Goal: Task Accomplishment & Management: Complete application form

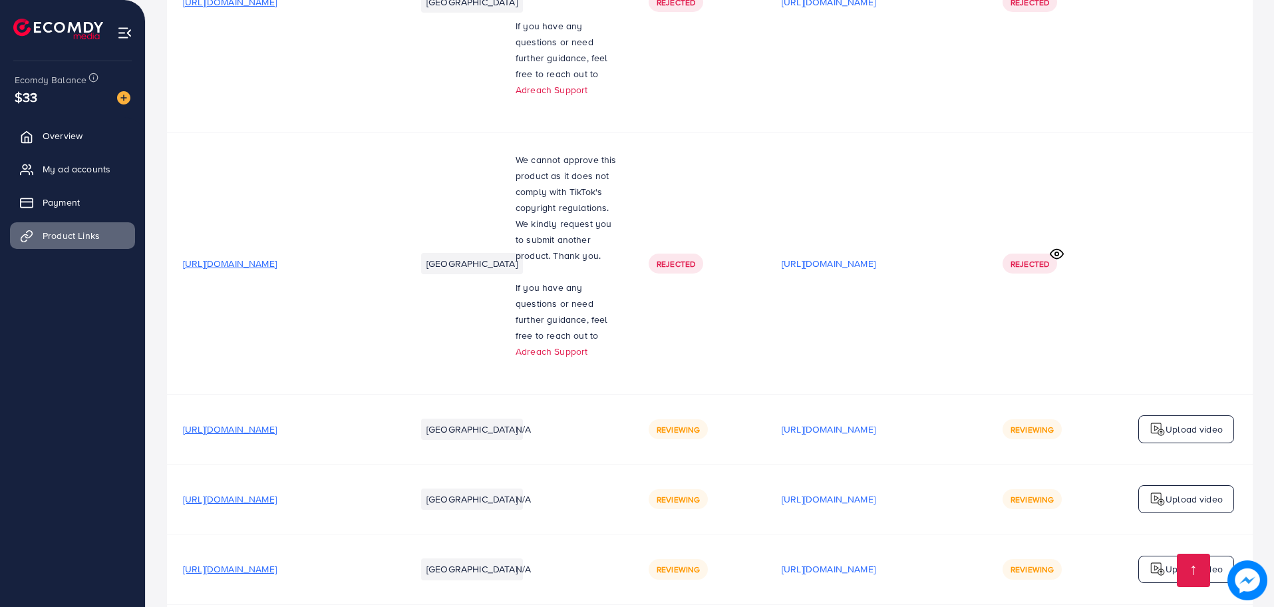
scroll to position [3453, 0]
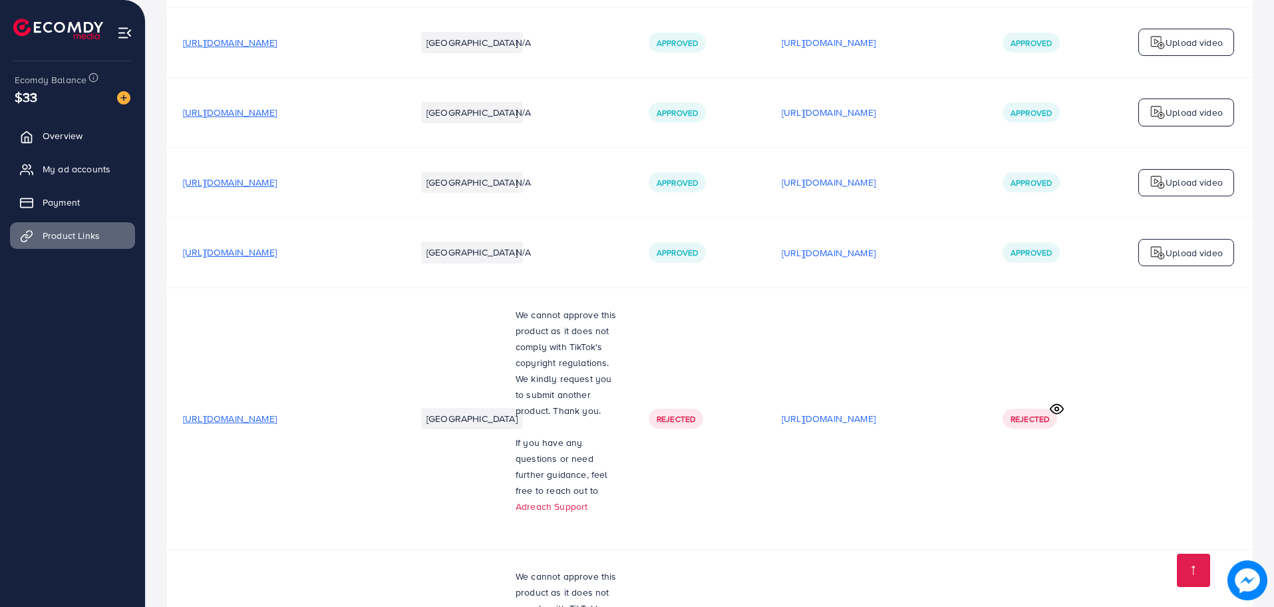
scroll to position [2741, 0]
click at [849, 387] on td "[URL][DOMAIN_NAME]" at bounding box center [875, 419] width 221 height 261
click at [869, 412] on p "[URL][DOMAIN_NAME]" at bounding box center [828, 420] width 94 height 16
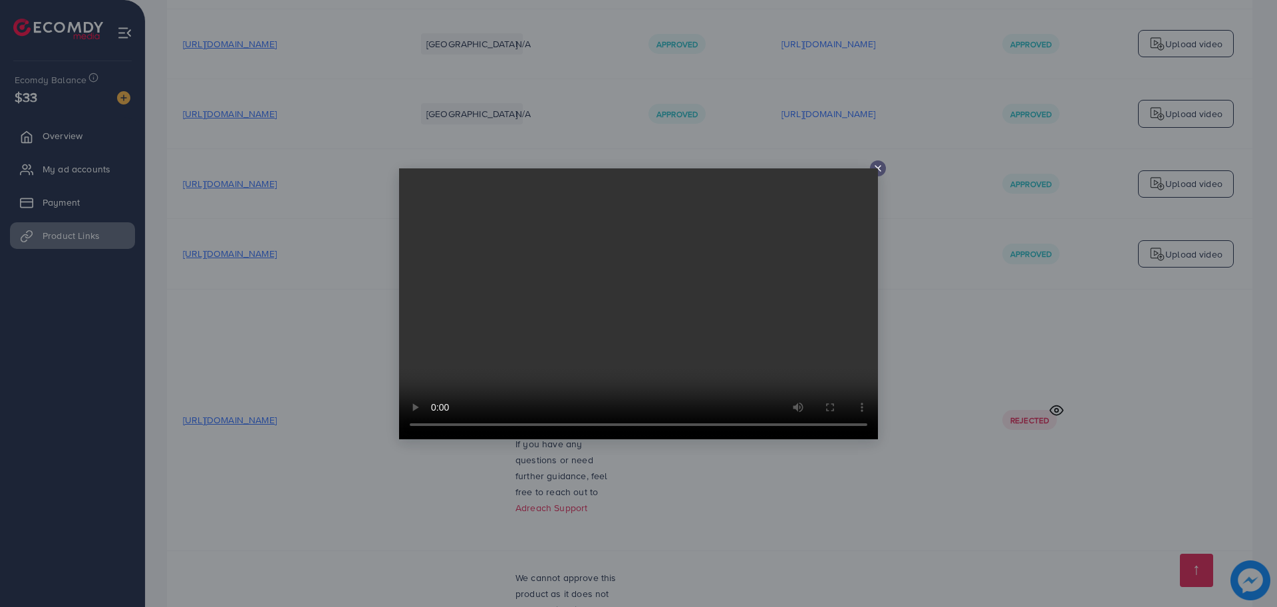
click at [879, 170] on icon at bounding box center [878, 168] width 11 height 11
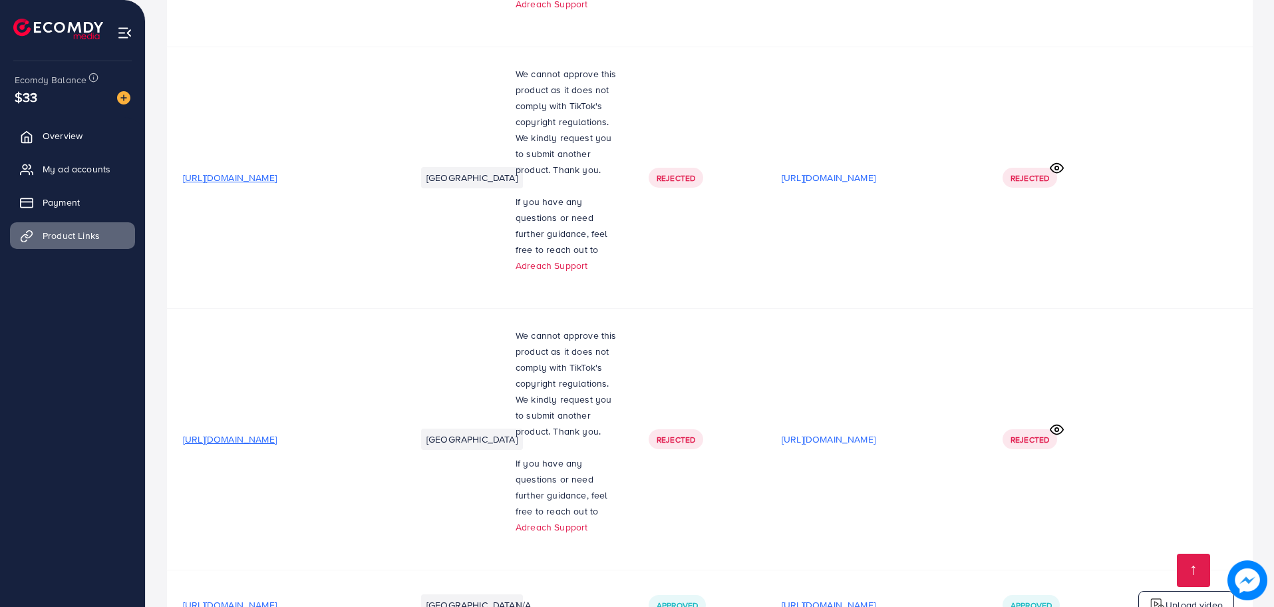
scroll to position [3255, 0]
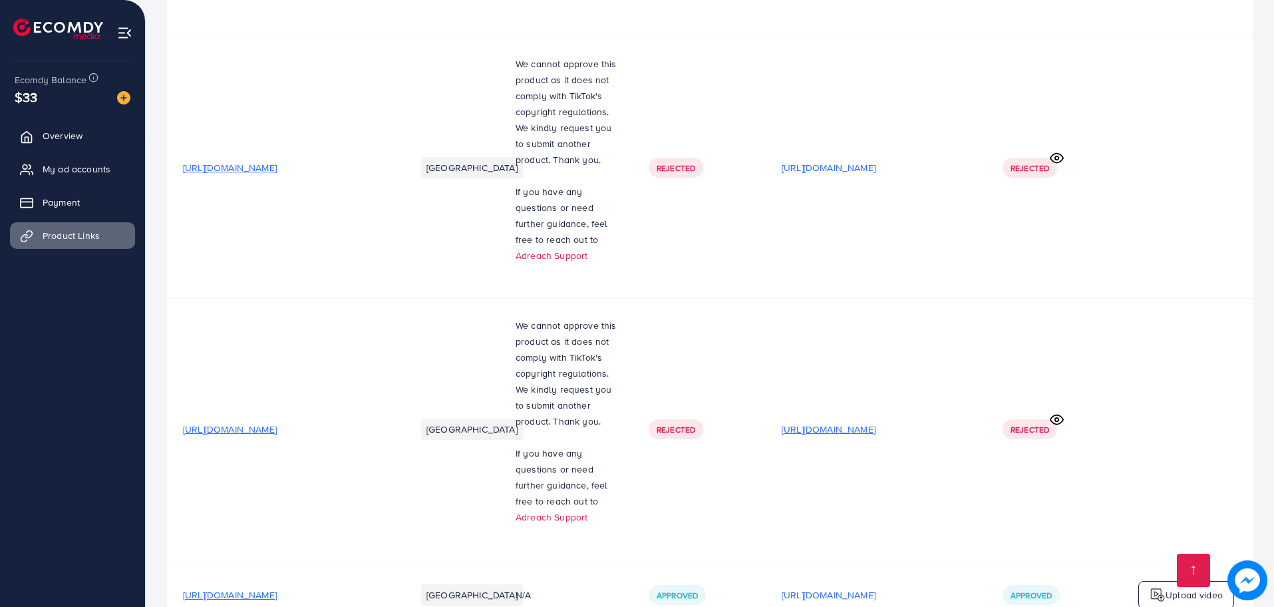
click at [830, 421] on p "[URL][DOMAIN_NAME]" at bounding box center [828, 429] width 94 height 16
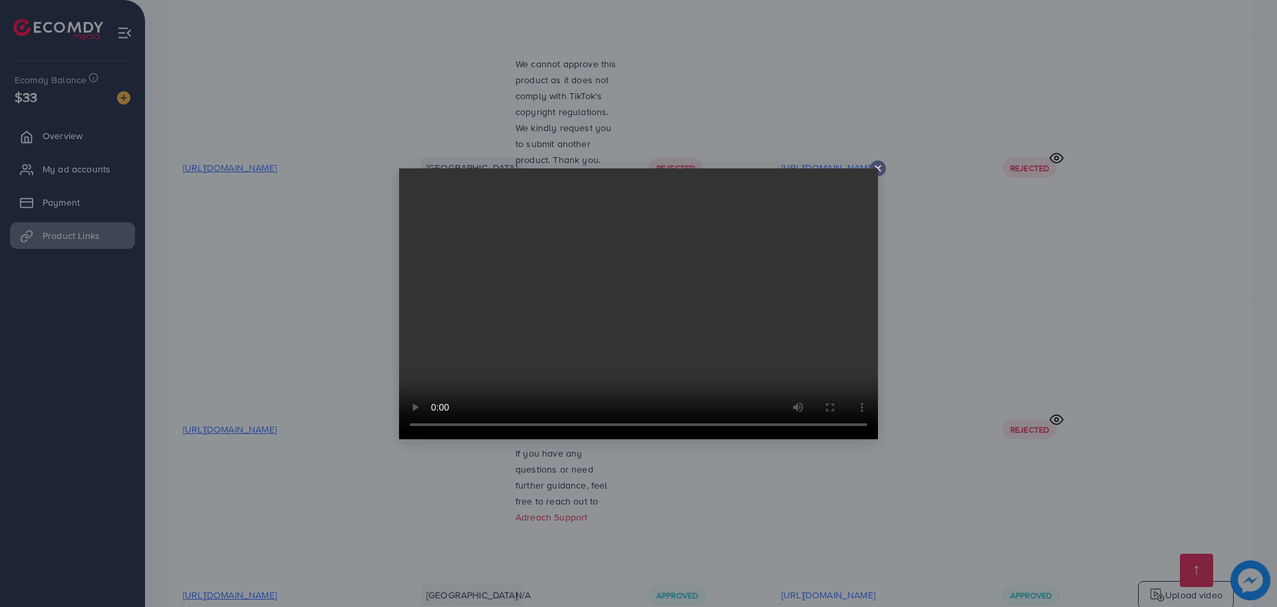
click at [882, 172] on icon at bounding box center [878, 168] width 11 height 11
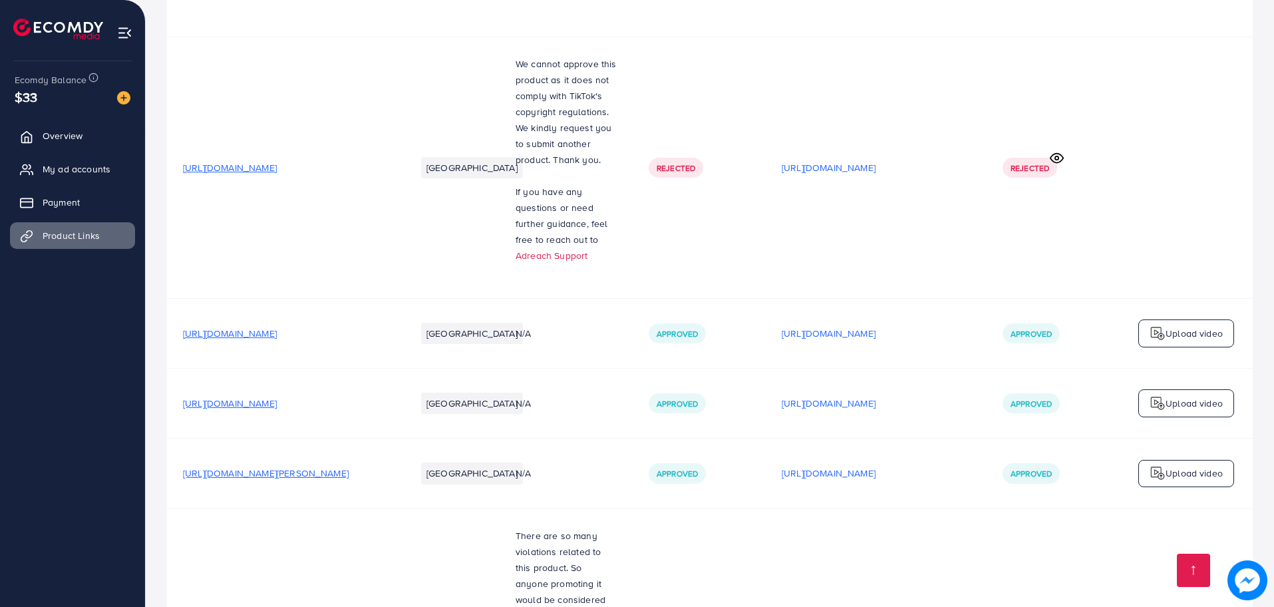
scroll to position [3518, 0]
click at [813, 323] on p "[URL][DOMAIN_NAME]" at bounding box center [828, 331] width 94 height 16
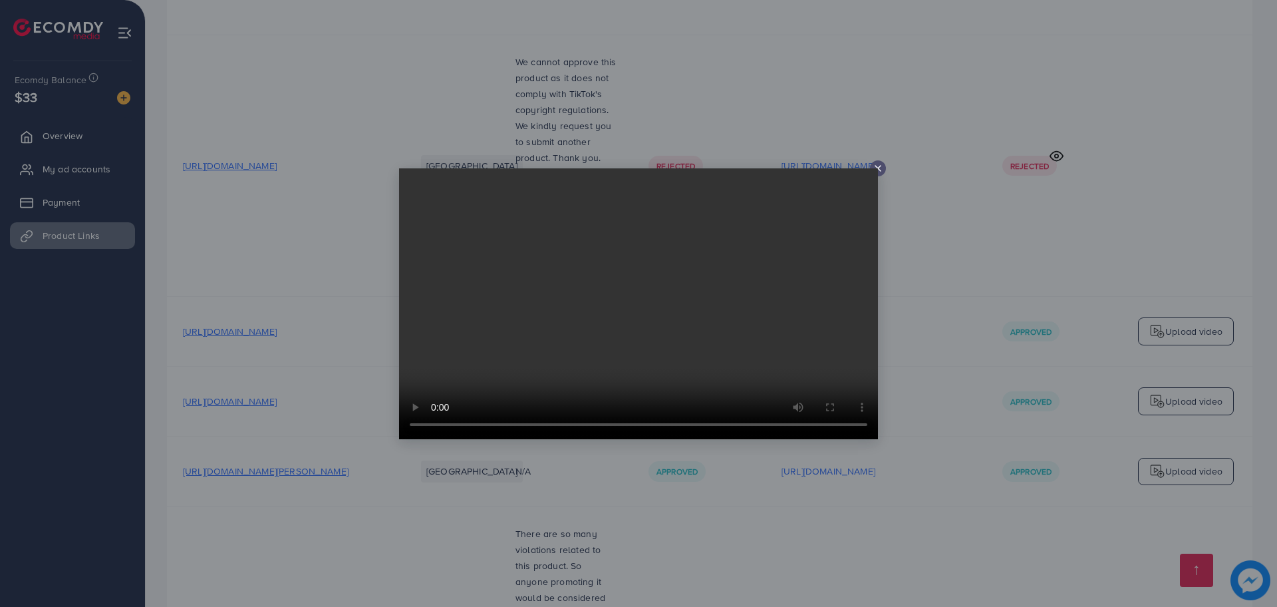
click at [875, 174] on video at bounding box center [638, 303] width 479 height 271
click at [875, 170] on video at bounding box center [638, 303] width 479 height 271
click at [879, 168] on line at bounding box center [877, 168] width 5 height 5
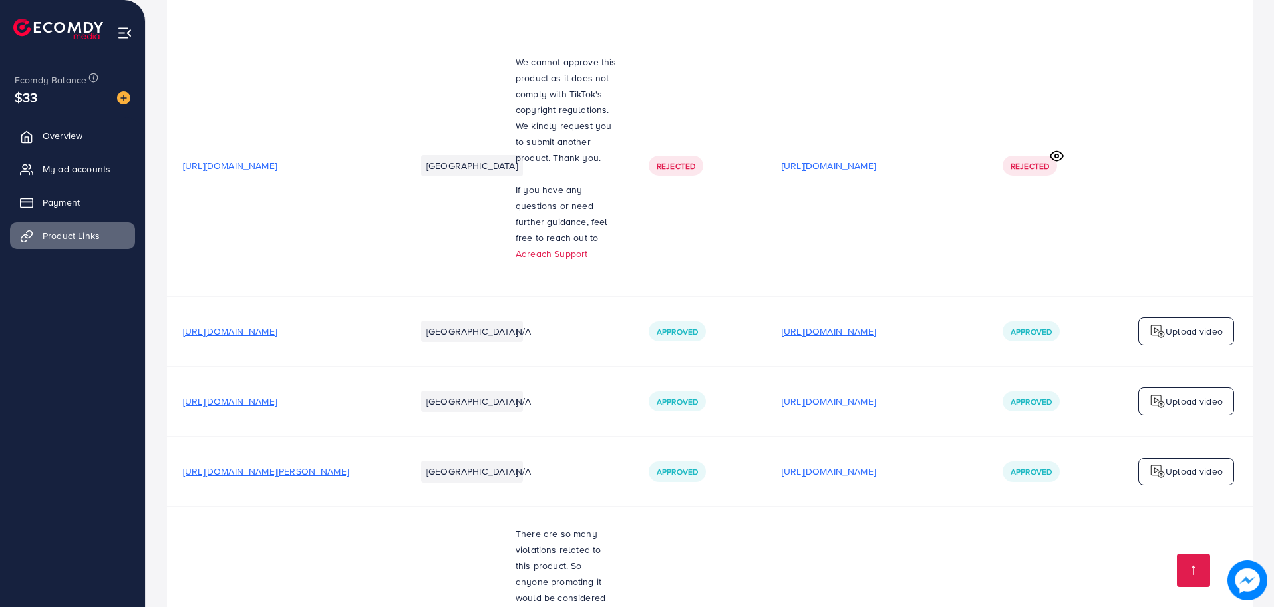
click at [875, 323] on p "[URL][DOMAIN_NAME]" at bounding box center [828, 331] width 94 height 16
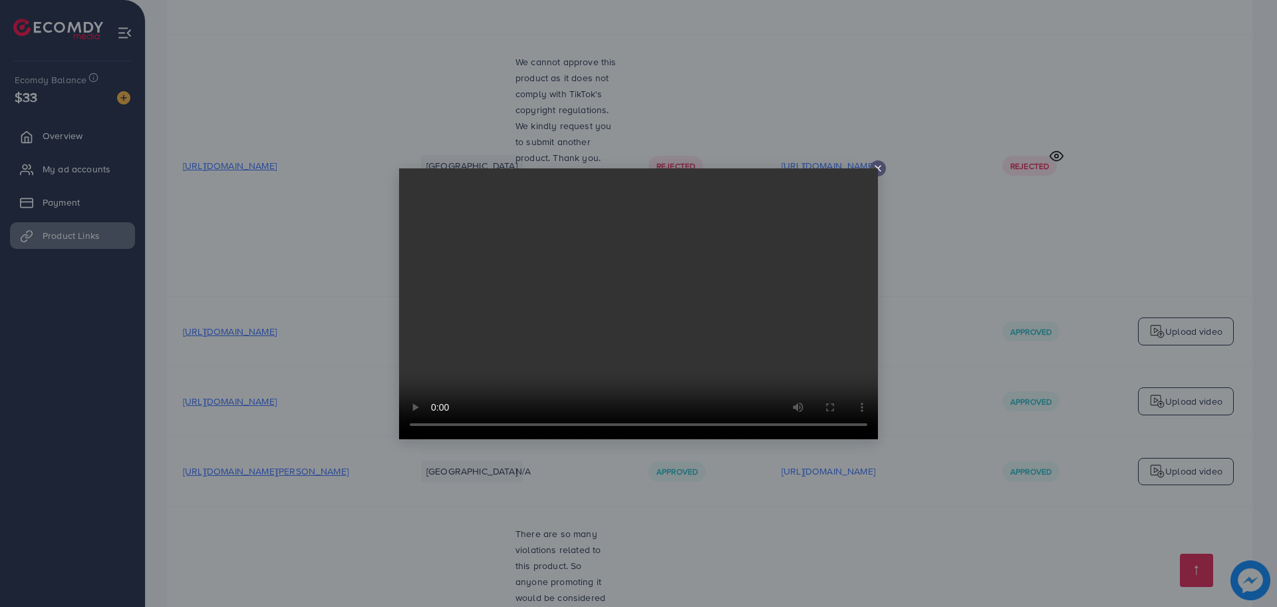
click at [880, 168] on icon at bounding box center [878, 168] width 11 height 11
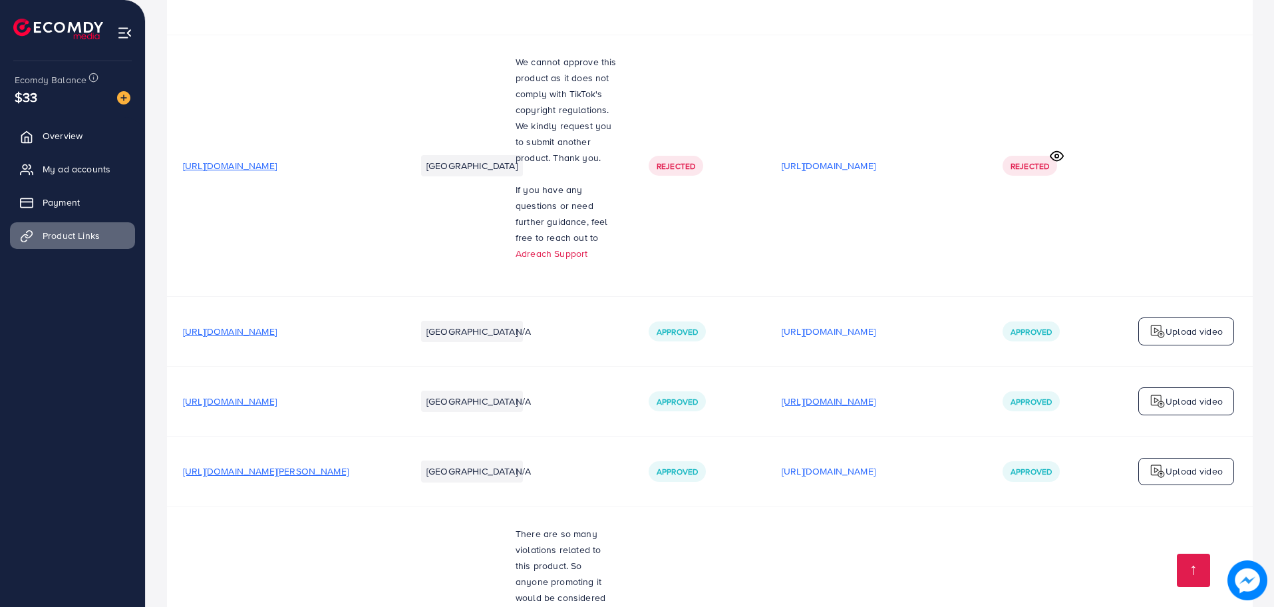
click at [875, 393] on p "[URL][DOMAIN_NAME]" at bounding box center [828, 401] width 94 height 16
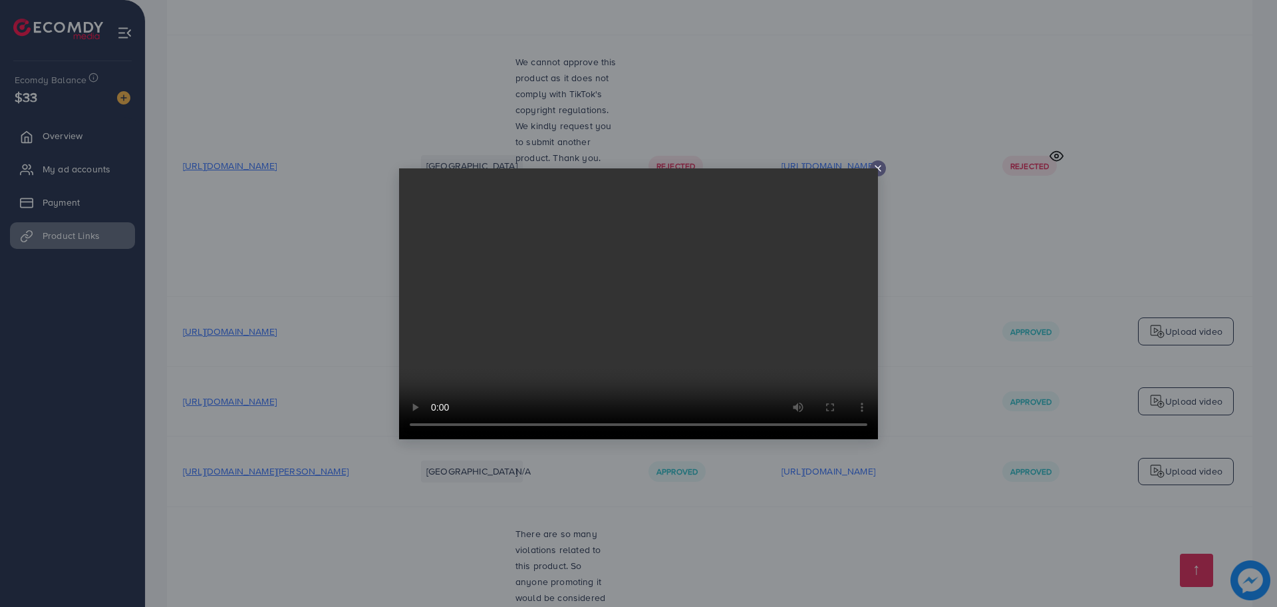
click at [879, 169] on line at bounding box center [877, 168] width 5 height 5
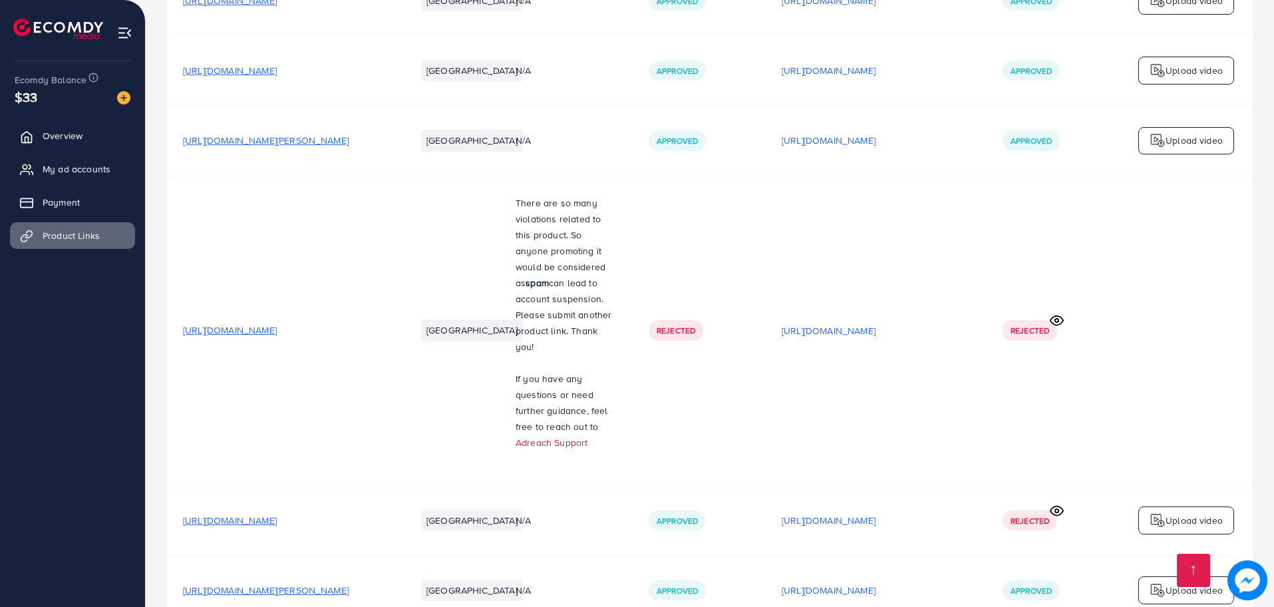
scroll to position [3868, 0]
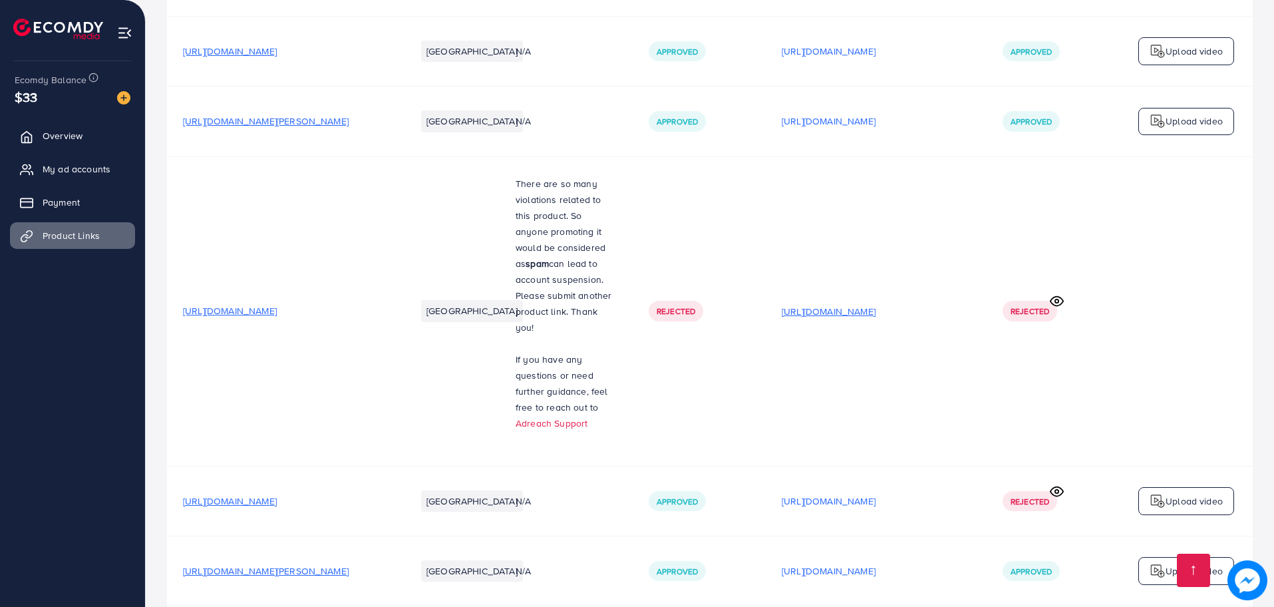
click at [862, 303] on p "[URL][DOMAIN_NAME]" at bounding box center [828, 311] width 94 height 16
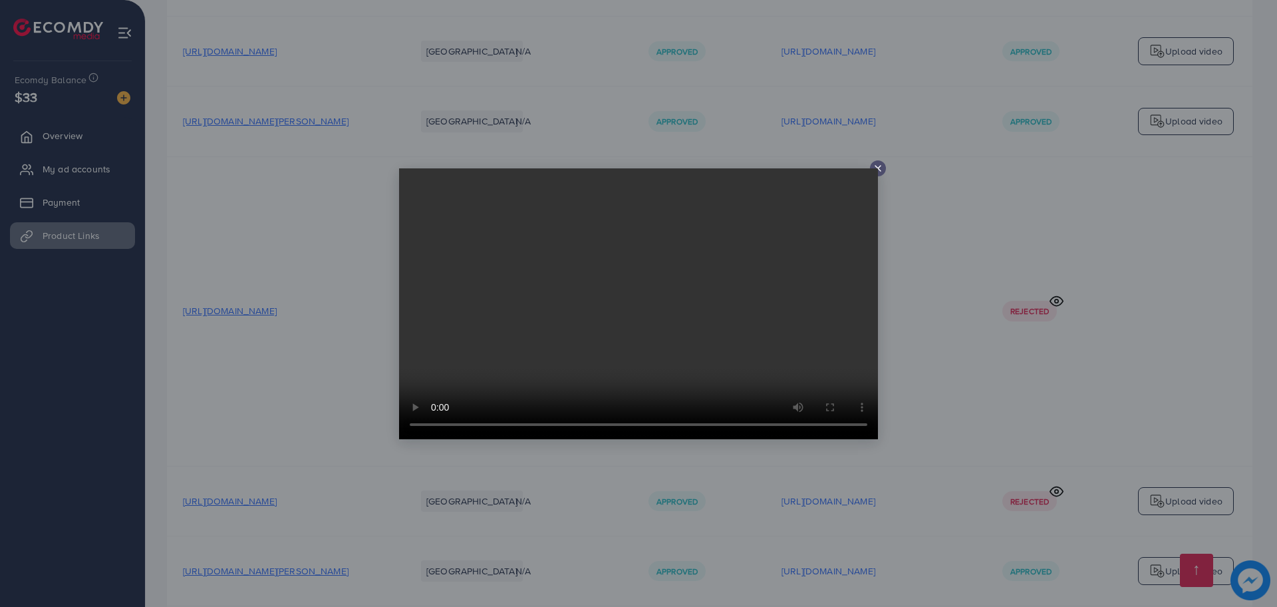
click at [877, 164] on icon at bounding box center [878, 168] width 11 height 11
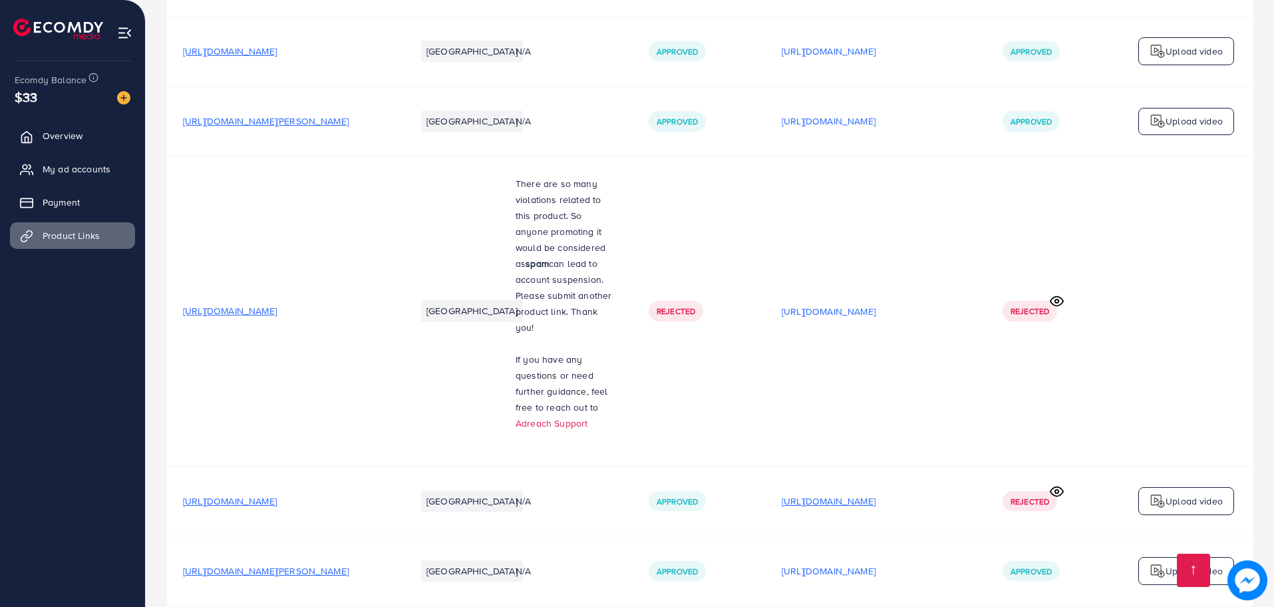
click at [875, 493] on p "[URL][DOMAIN_NAME]" at bounding box center [828, 501] width 94 height 16
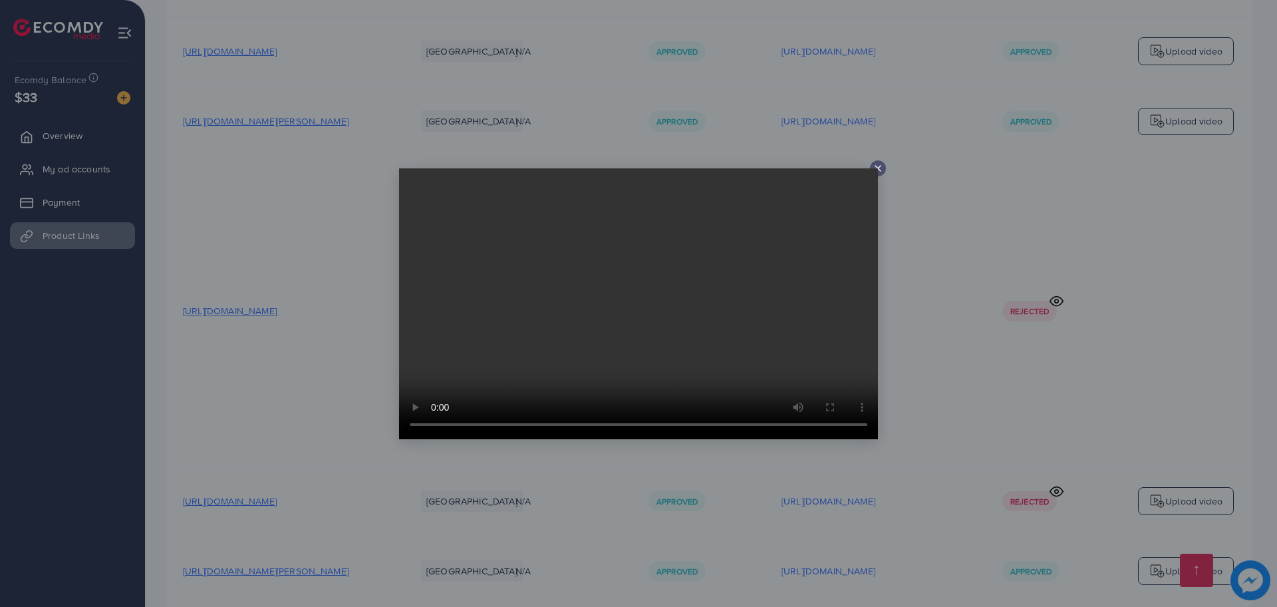
click at [882, 170] on icon at bounding box center [878, 168] width 11 height 11
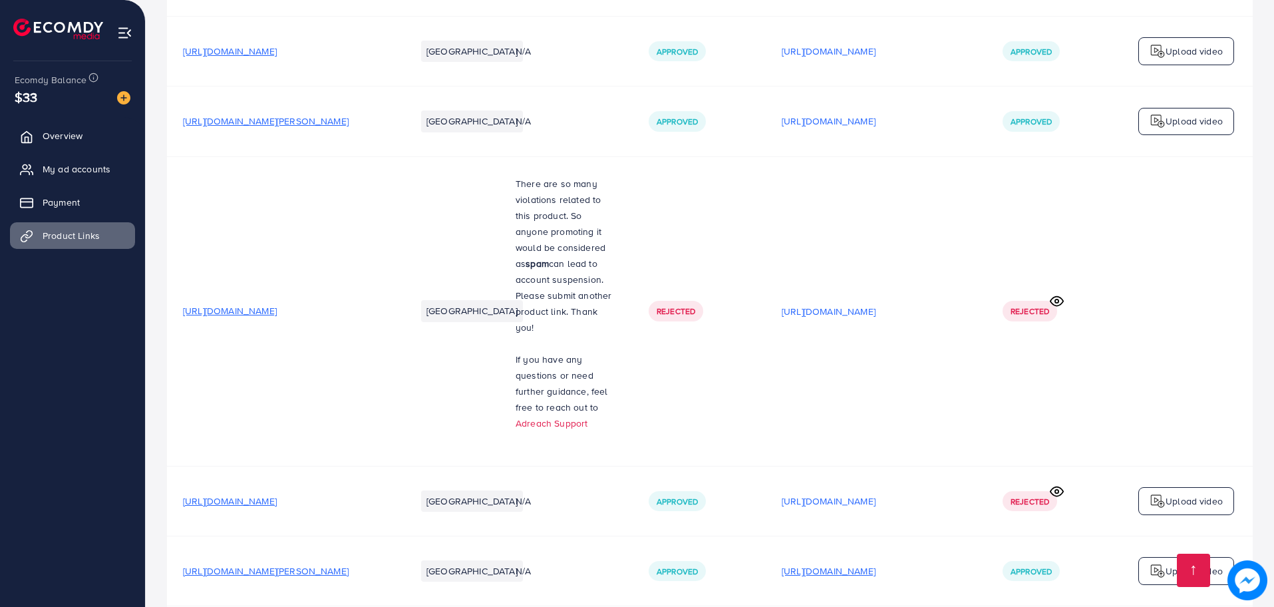
click at [875, 563] on p "[URL][DOMAIN_NAME]" at bounding box center [828, 571] width 94 height 16
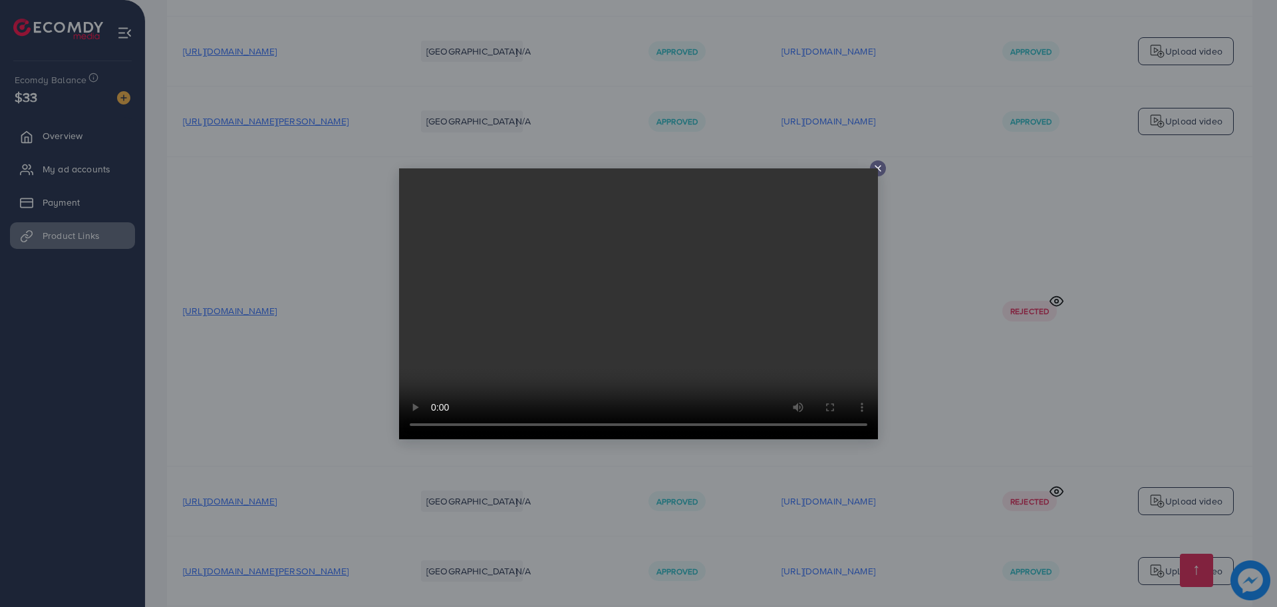
click at [877, 168] on video at bounding box center [638, 303] width 479 height 271
click at [880, 170] on line at bounding box center [877, 168] width 5 height 5
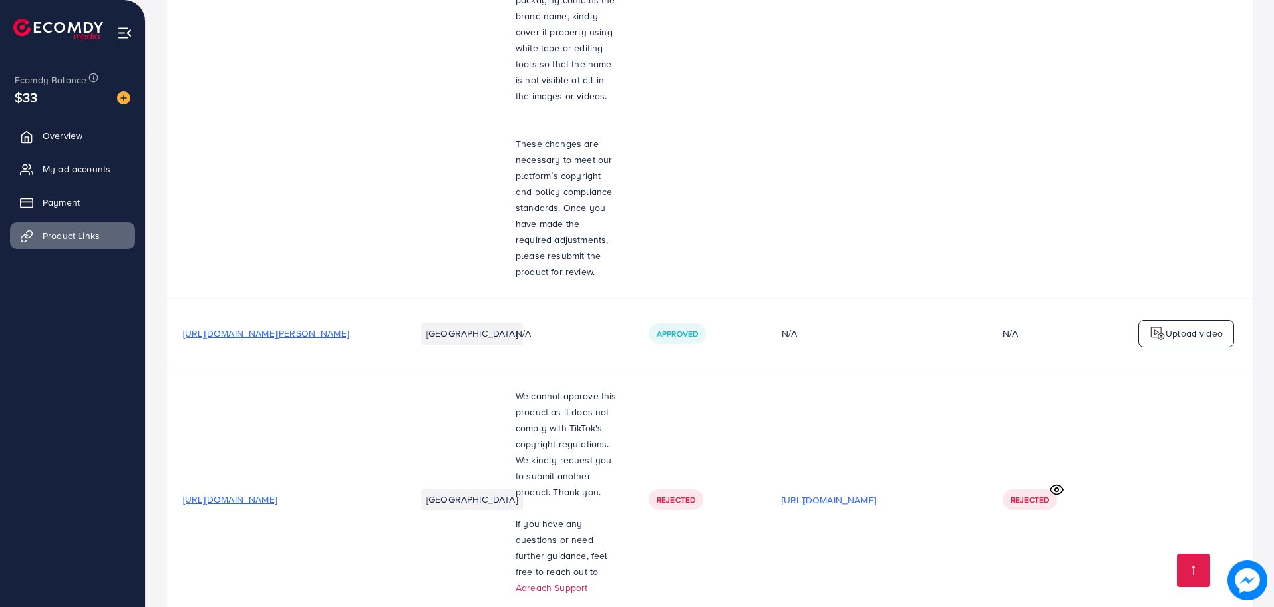
scroll to position [0, 0]
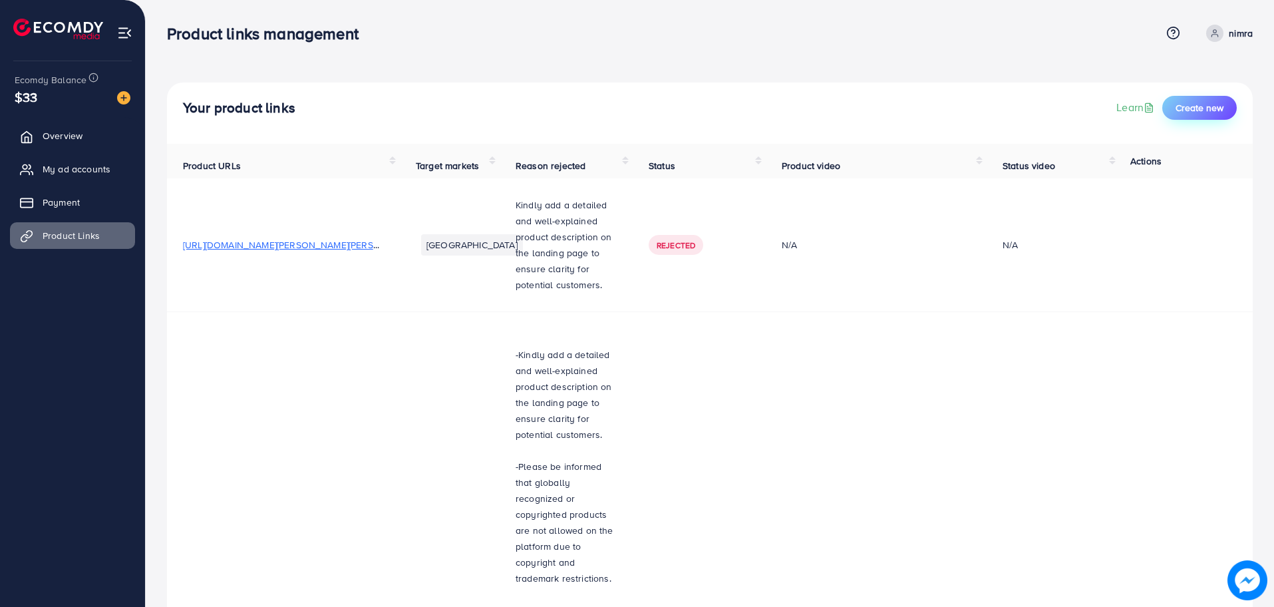
click at [1225, 104] on button "Create new" at bounding box center [1199, 108] width 74 height 24
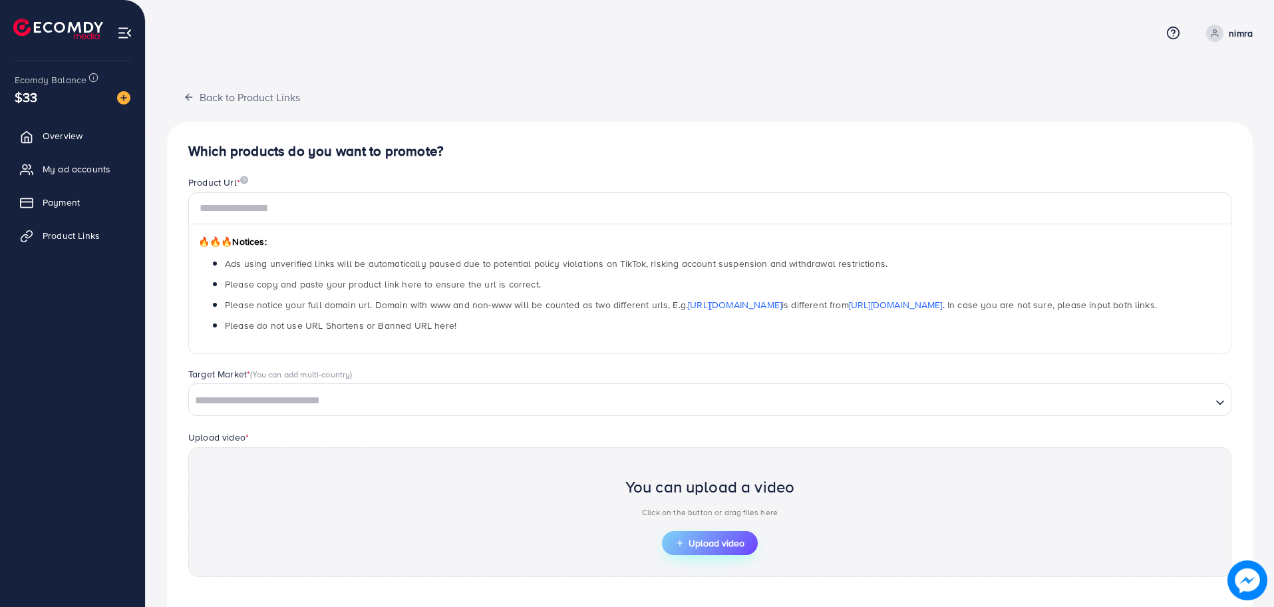
click at [699, 542] on span "Upload video" at bounding box center [709, 542] width 69 height 9
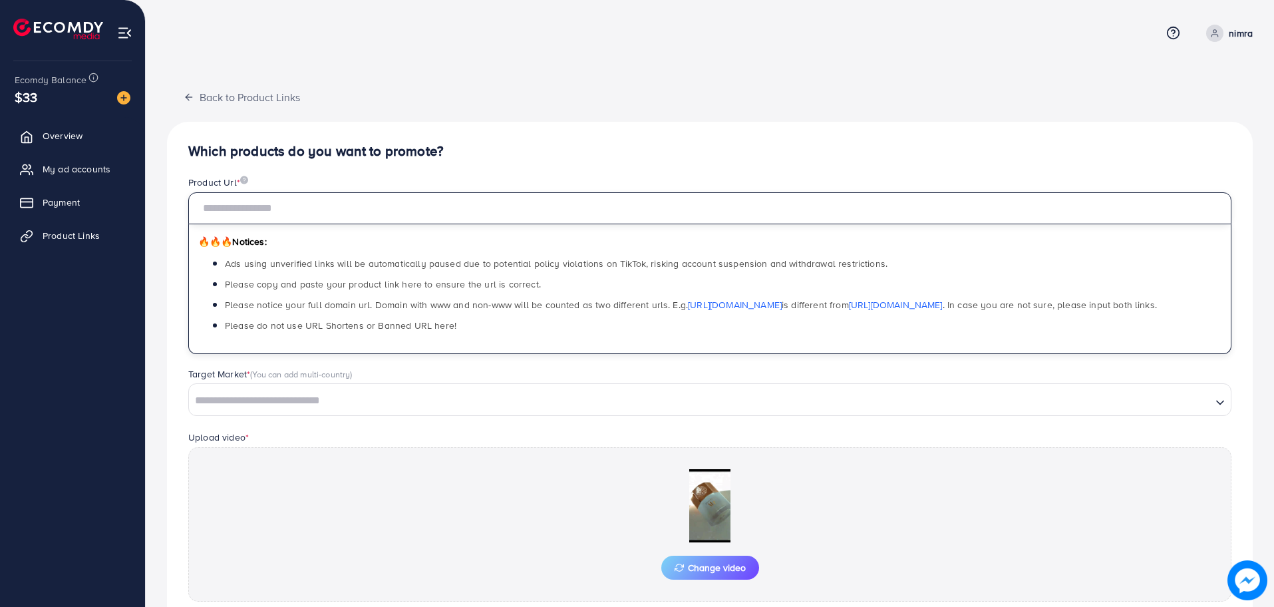
click at [280, 208] on input "text" at bounding box center [709, 208] width 1043 height 32
paste input "**********"
type input "**********"
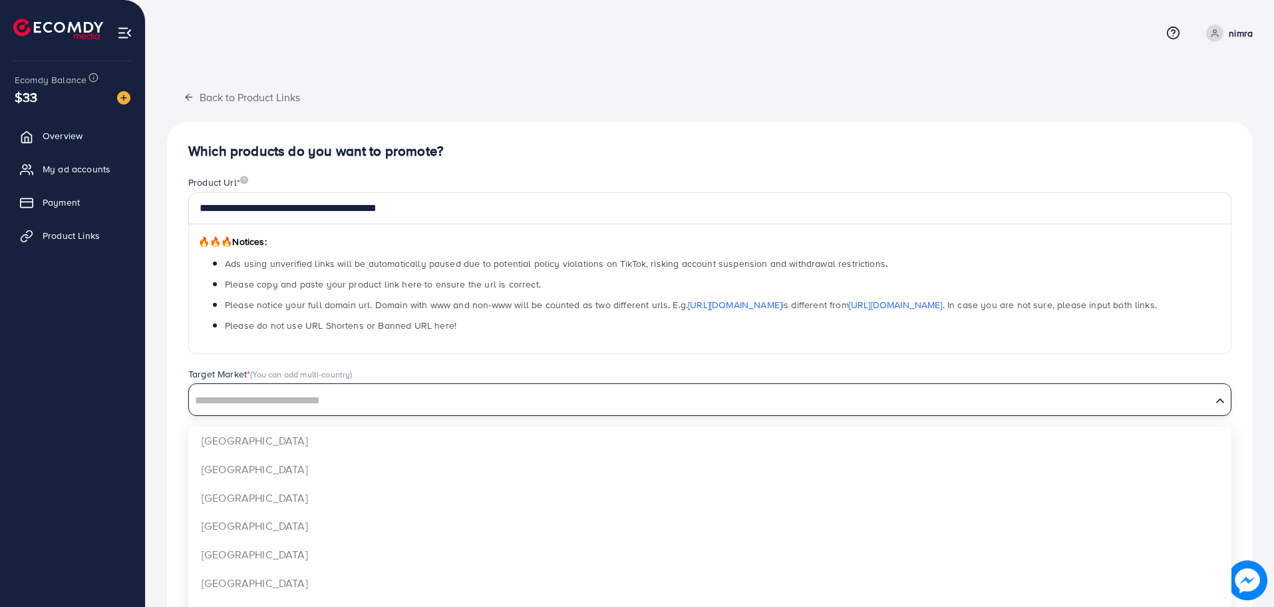
click at [267, 408] on input "Search for option" at bounding box center [699, 400] width 1019 height 21
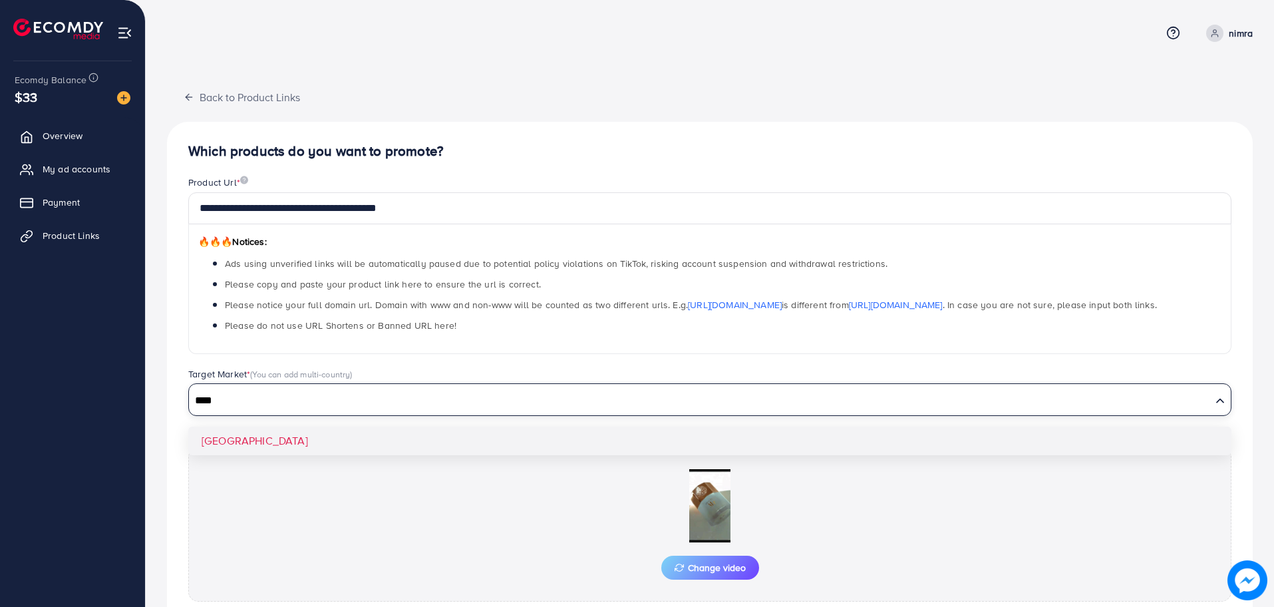
type input "****"
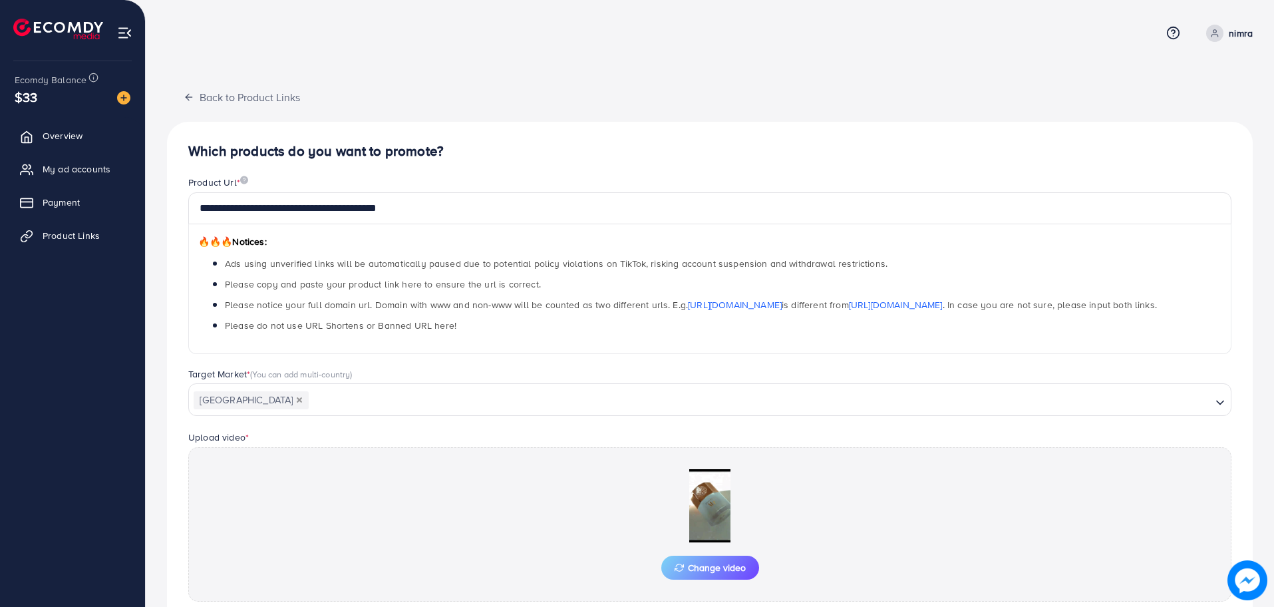
scroll to position [120, 0]
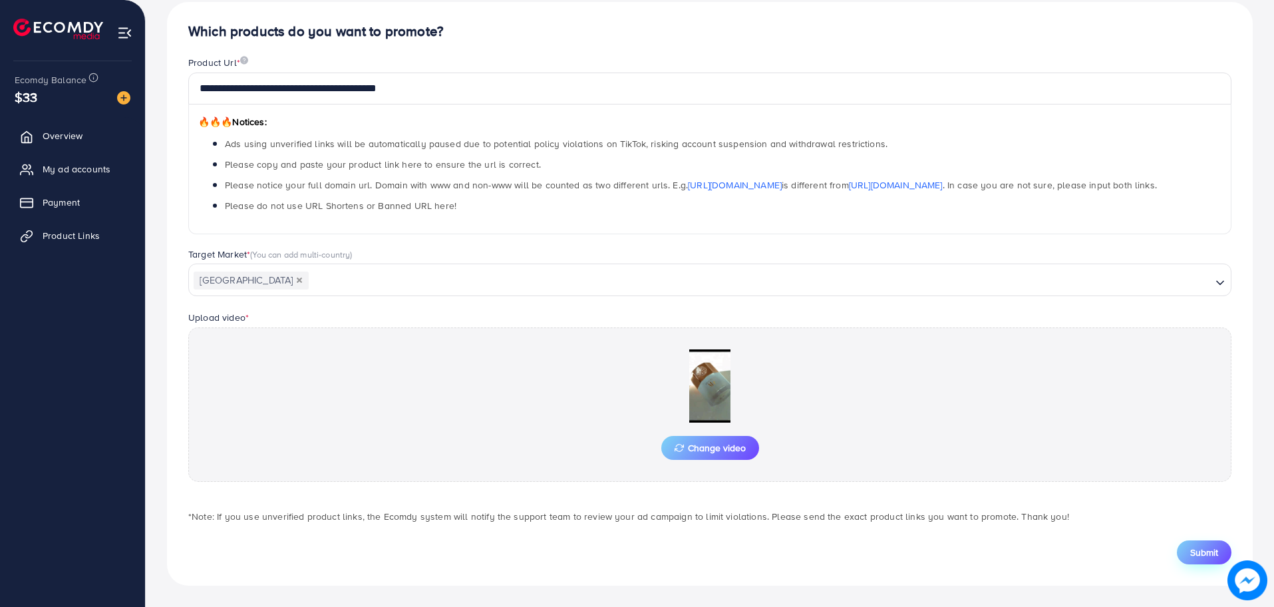
click at [1211, 561] on button "Submit" at bounding box center [1203, 552] width 55 height 24
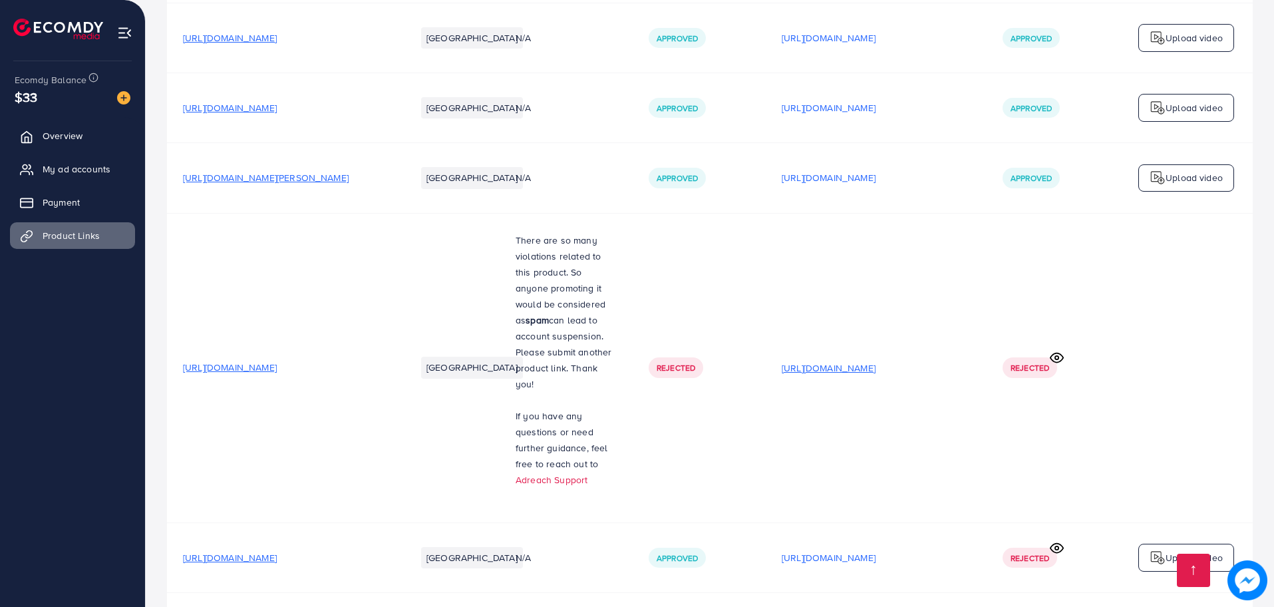
scroll to position [3938, 0]
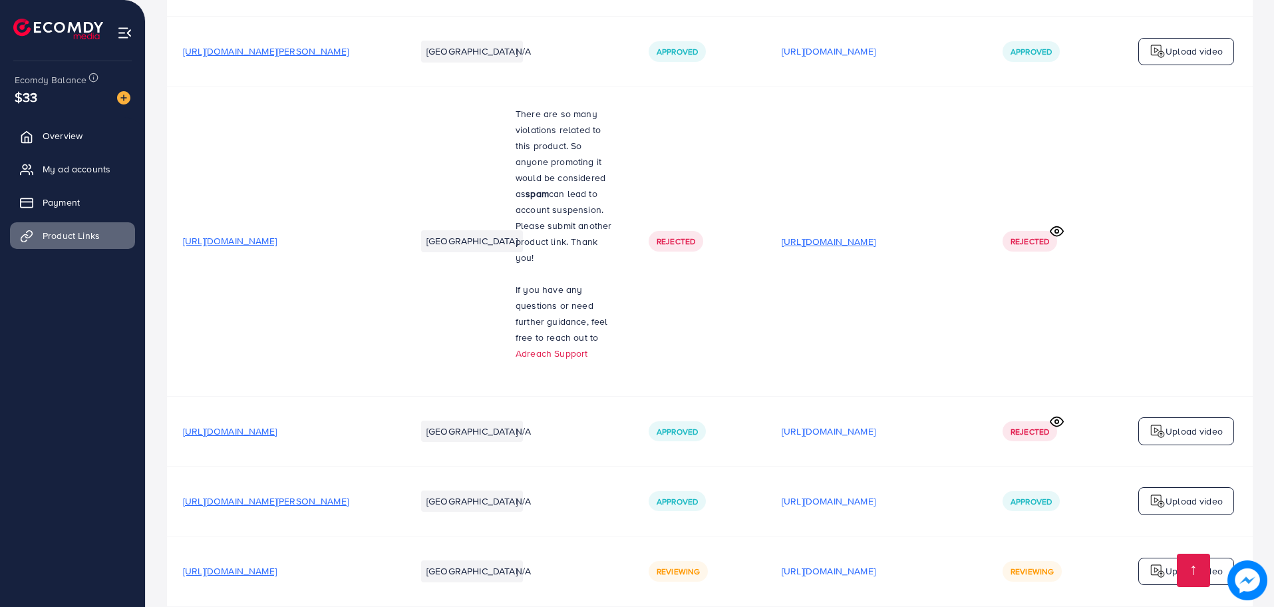
drag, startPoint x: 883, startPoint y: 205, endPoint x: 893, endPoint y: 195, distance: 14.6
click at [893, 195] on td "[URL][DOMAIN_NAME]" at bounding box center [875, 240] width 221 height 309
click at [875, 233] on p "[URL][DOMAIN_NAME]" at bounding box center [828, 241] width 94 height 16
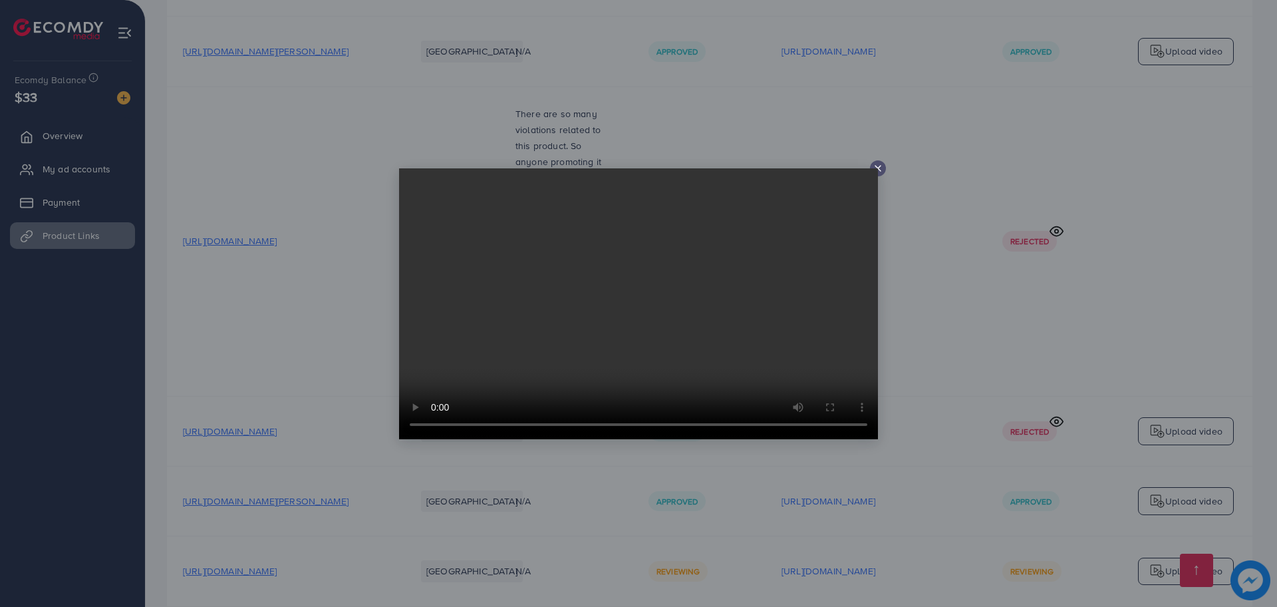
click at [884, 166] on div at bounding box center [878, 168] width 16 height 16
